Goal: Find specific page/section: Find specific page/section

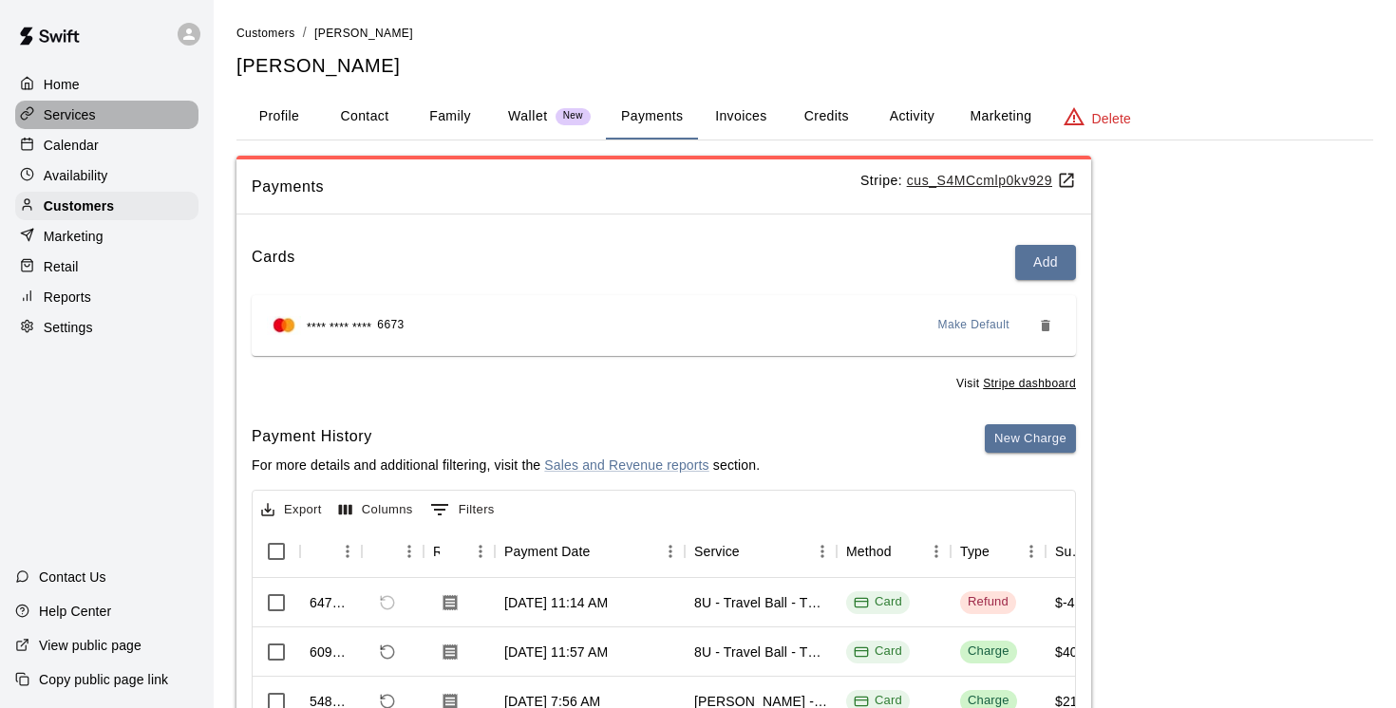
click at [87, 114] on p "Services" at bounding box center [70, 114] width 52 height 19
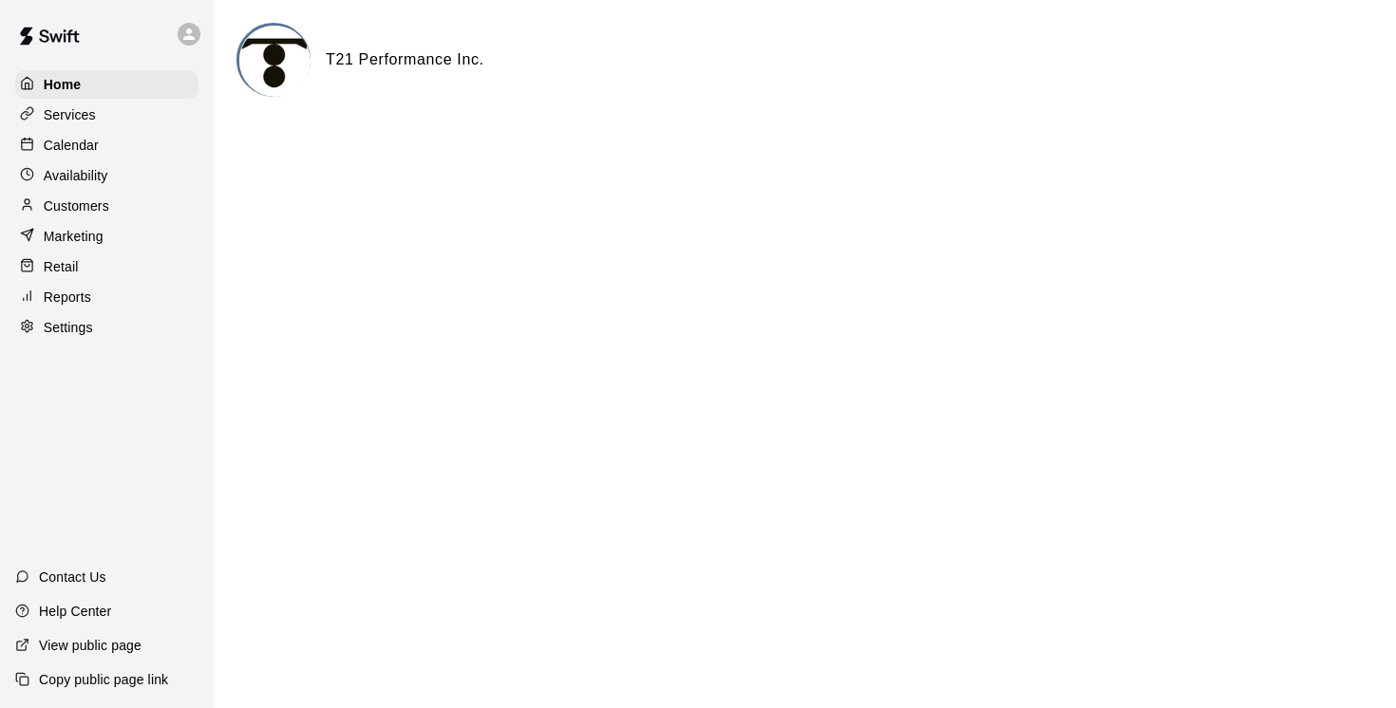
click at [85, 113] on p "Services" at bounding box center [70, 114] width 52 height 19
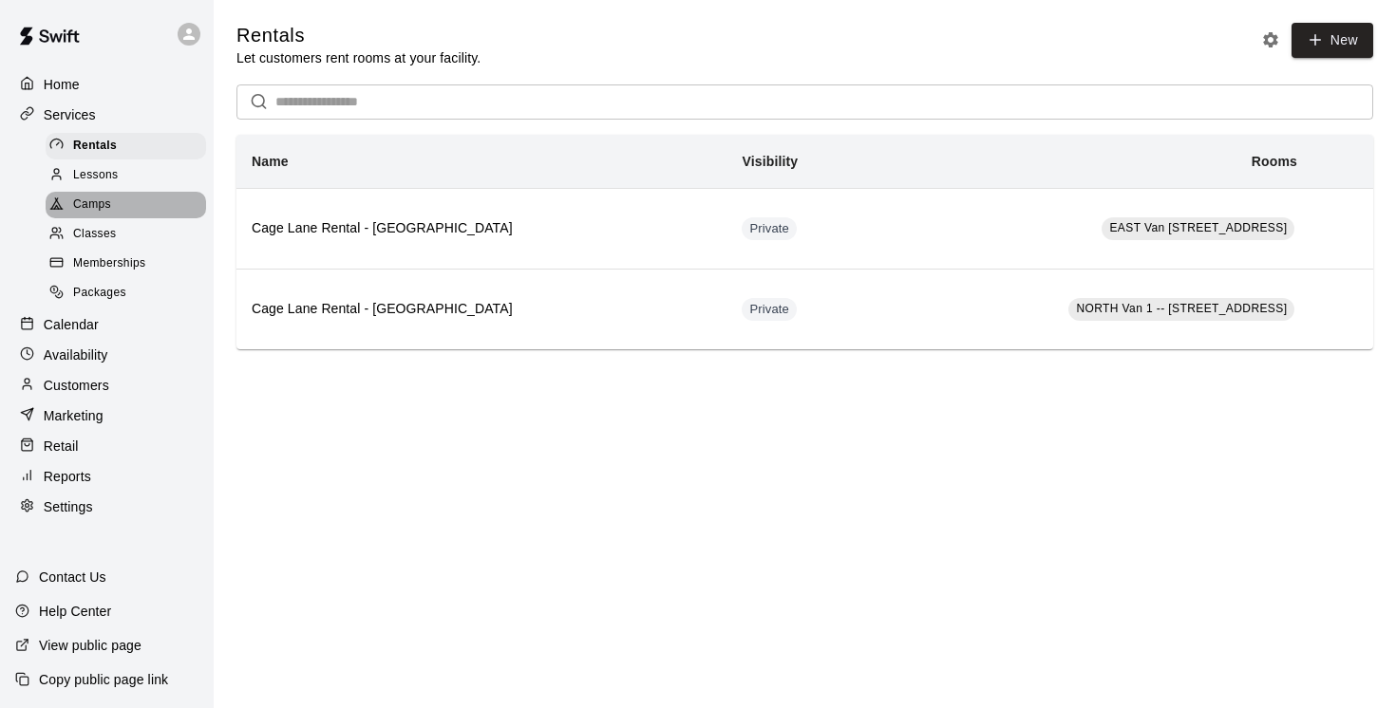
click at [95, 202] on span "Camps" at bounding box center [92, 205] width 38 height 19
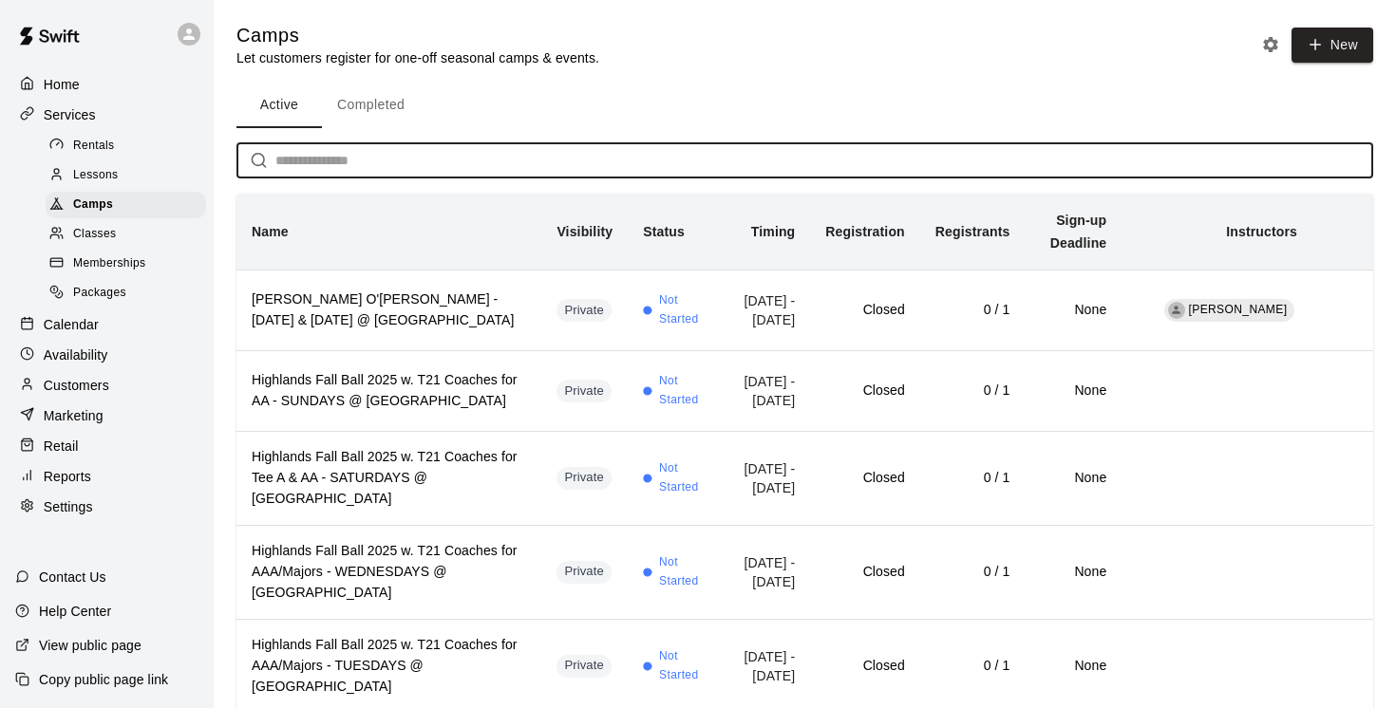
click at [308, 157] on input "text" at bounding box center [824, 160] width 1098 height 35
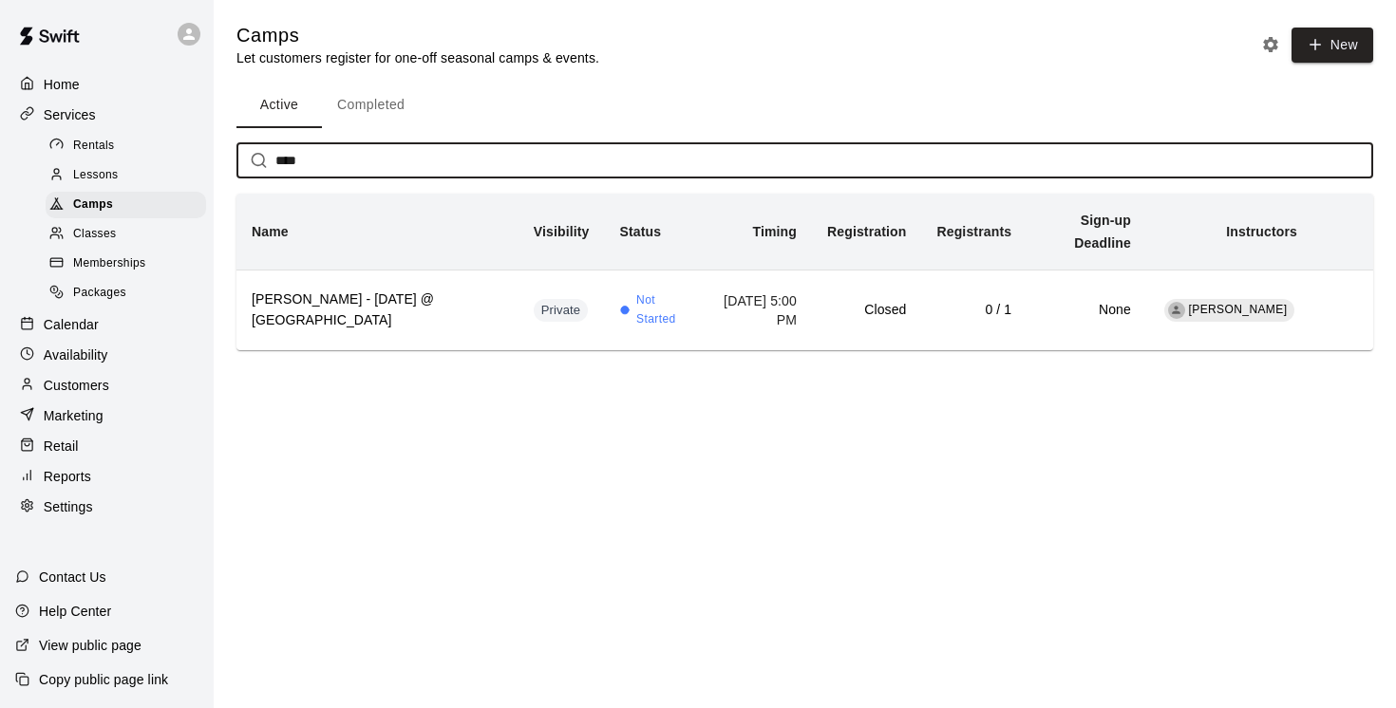
type input "****"
click at [382, 106] on button "Completed" at bounding box center [371, 106] width 98 height 46
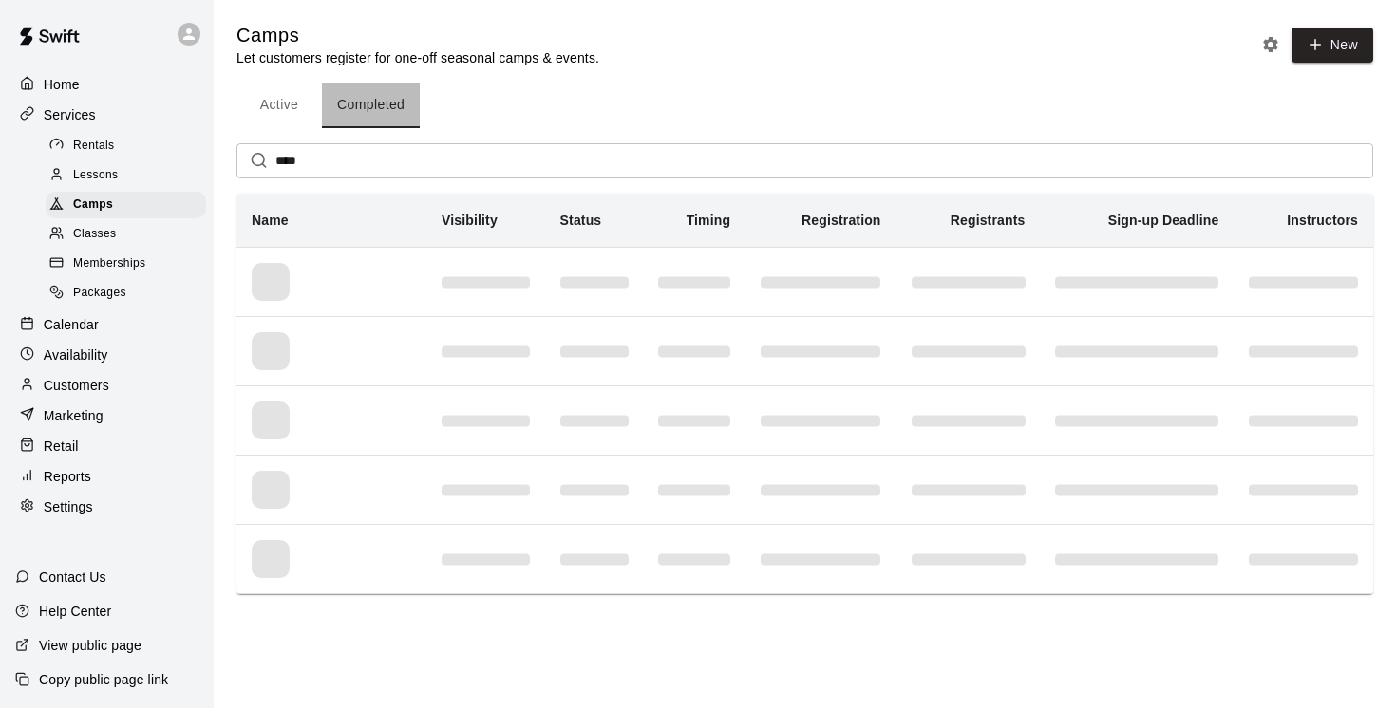
click at [384, 108] on button "Completed" at bounding box center [371, 106] width 98 height 46
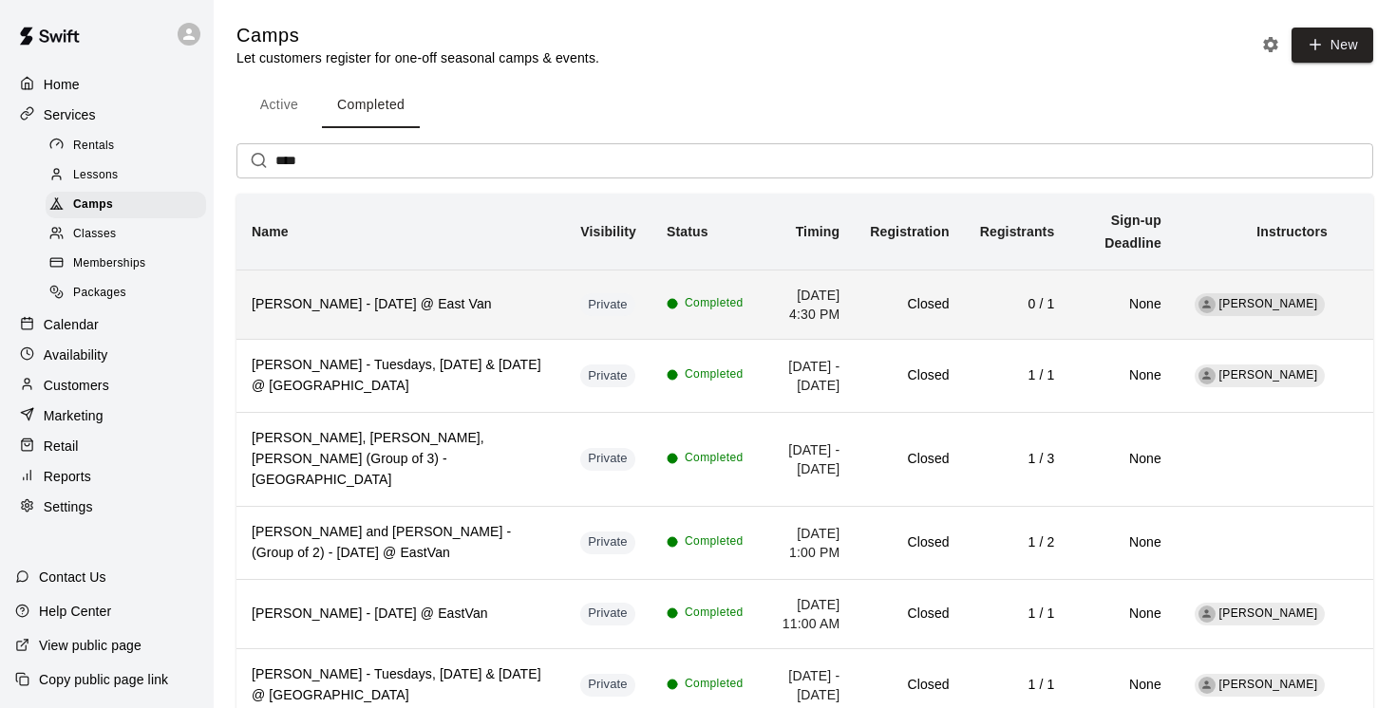
click at [425, 330] on th "[PERSON_NAME] - [DATE] @ East Van" at bounding box center [400, 304] width 329 height 69
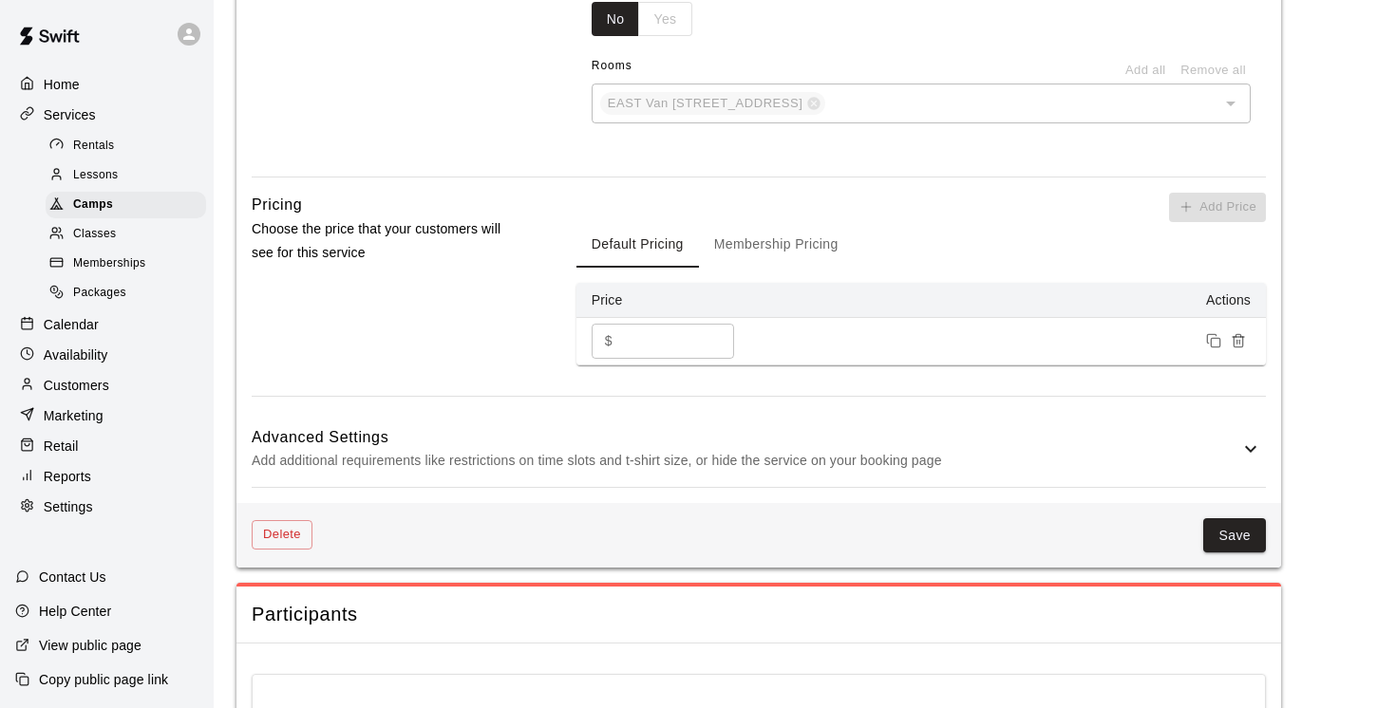
scroll to position [1379, 0]
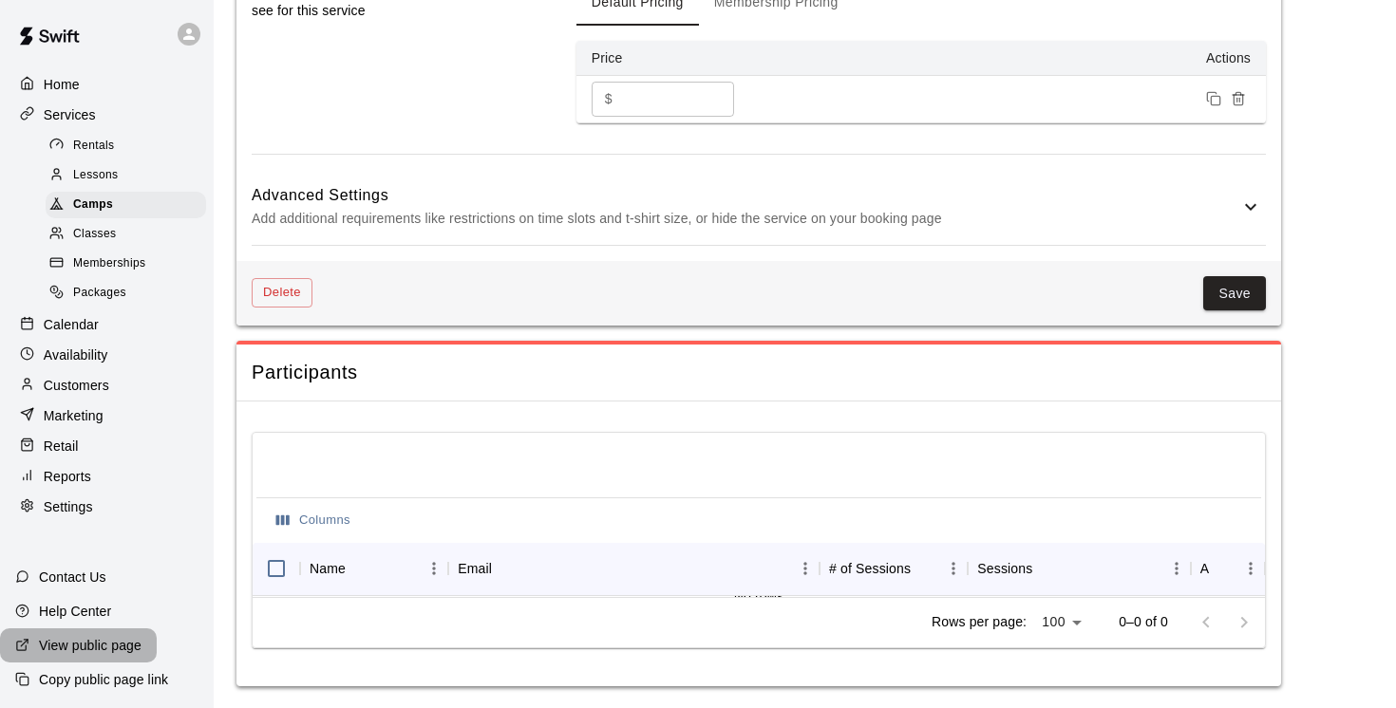
click at [102, 642] on p "View public page" at bounding box center [90, 645] width 103 height 19
